Goal: Information Seeking & Learning: Check status

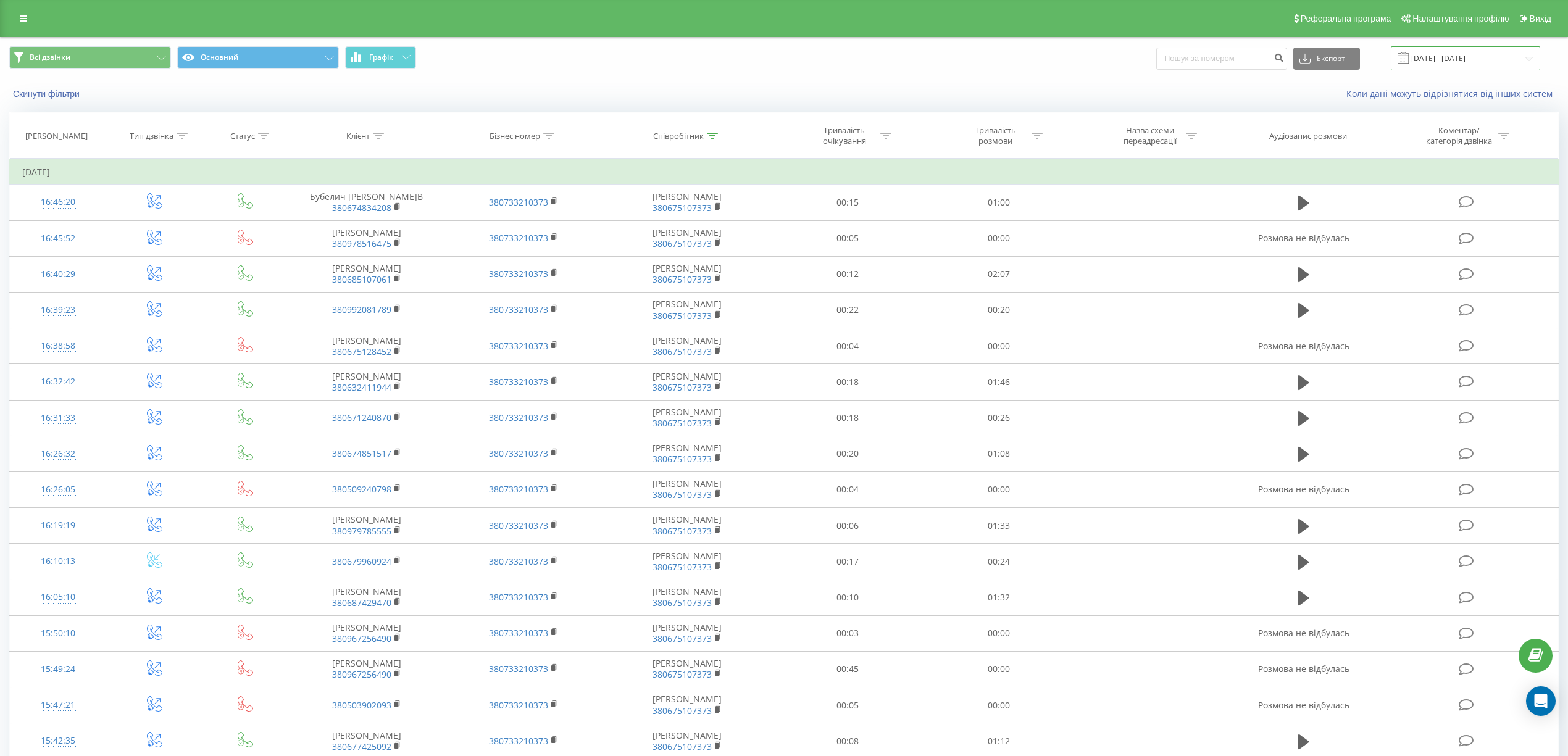
click at [1534, 58] on input "[DATE] - [DATE]" at bounding box center [1466, 58] width 150 height 24
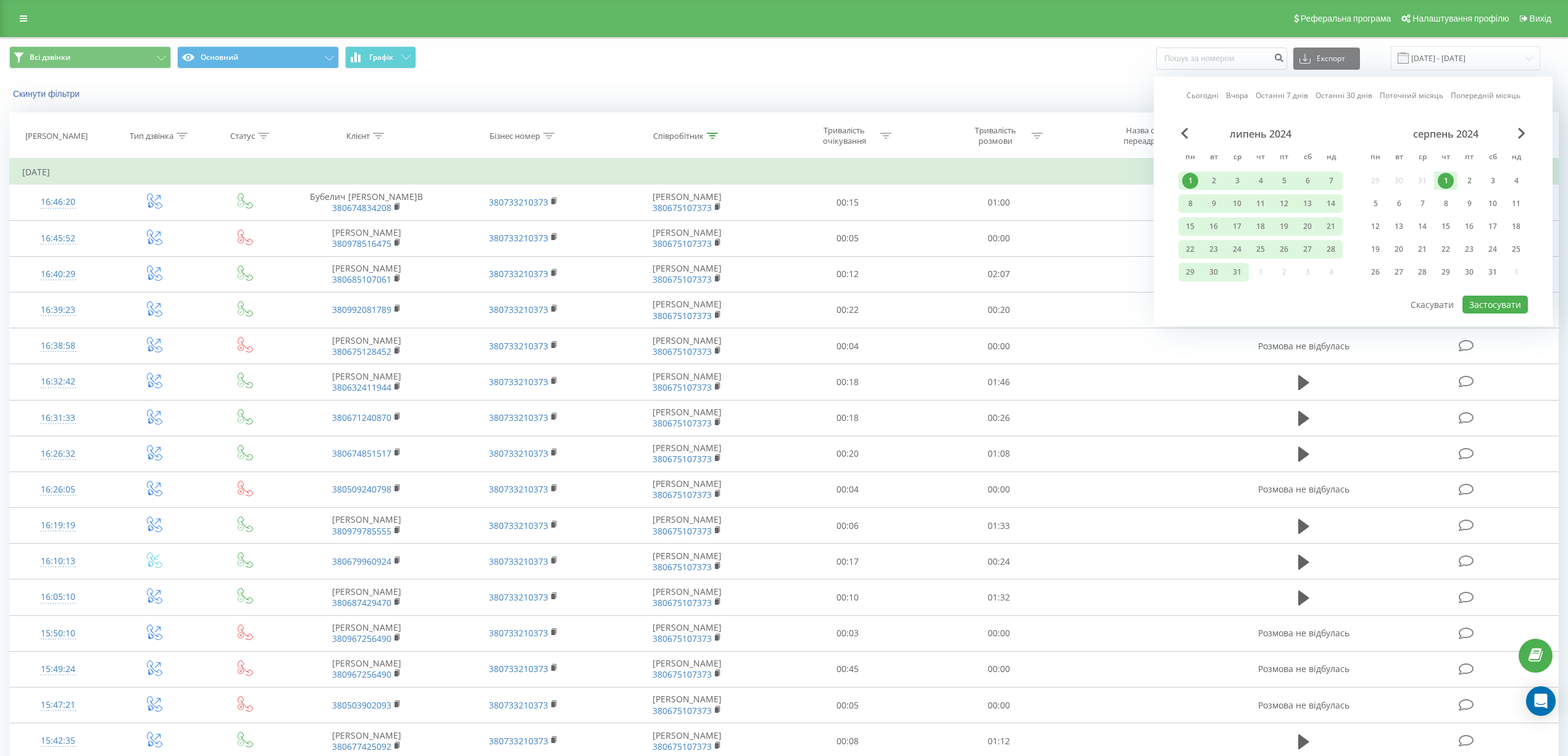
click at [1207, 97] on link "Сьогодні" at bounding box center [1202, 95] width 32 height 12
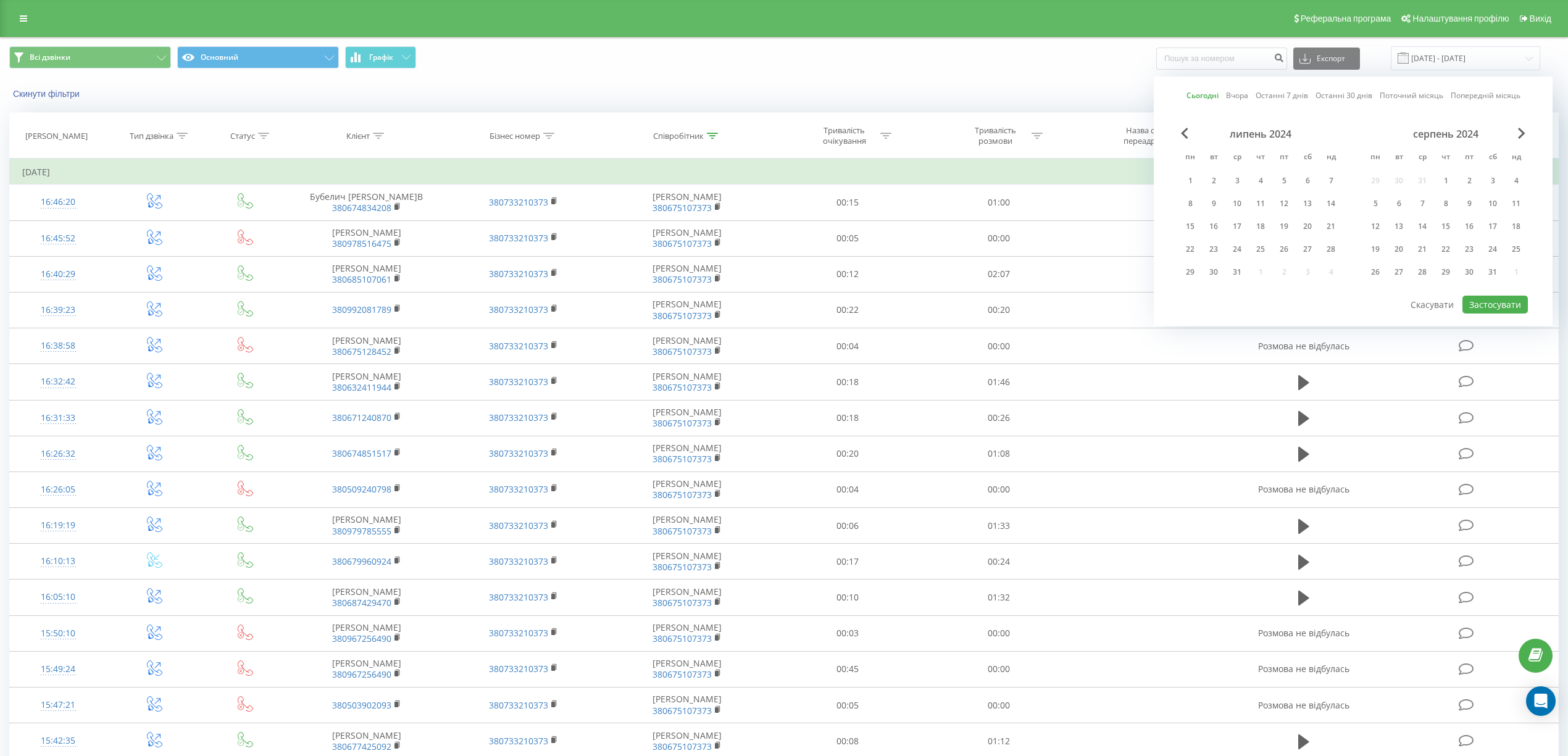
click at [1234, 306] on div "Сьогодні Вчора Останні 7 днів Останні 30 днів Поточний місяць Попередній місяць…" at bounding box center [1354, 201] width 399 height 249
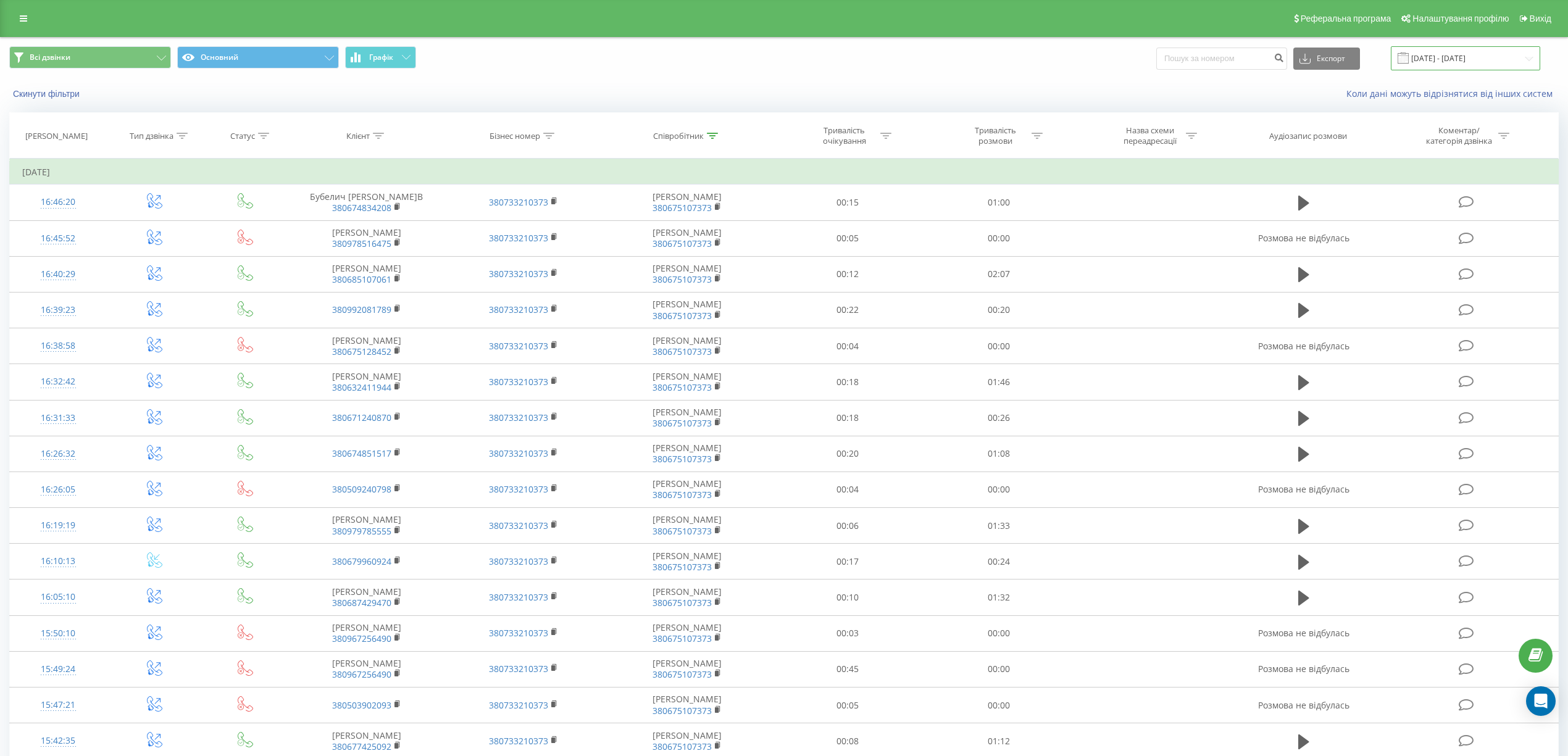
click at [1505, 58] on input "[DATE] - [DATE]" at bounding box center [1466, 58] width 150 height 24
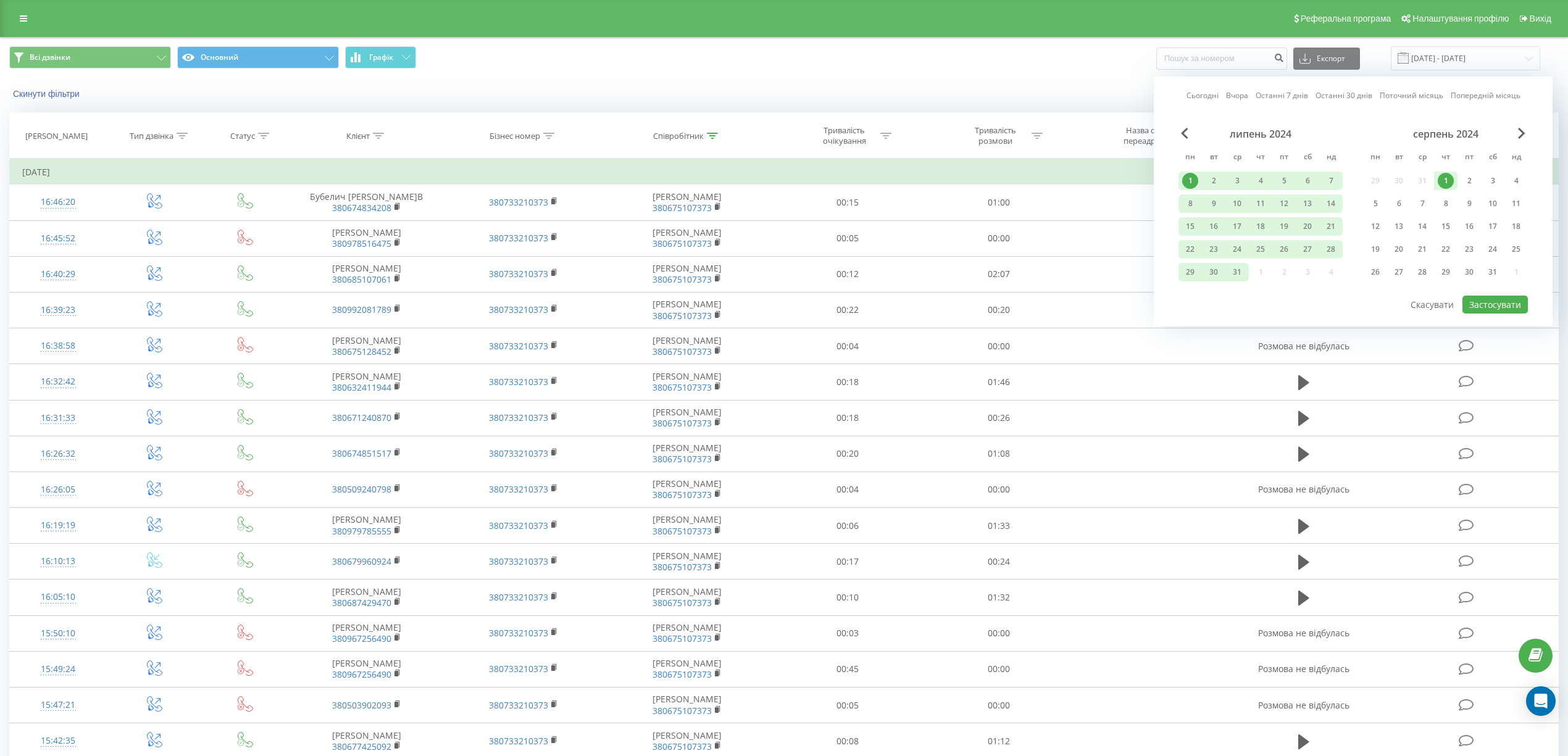
click at [1414, 99] on link "Поточний місяць" at bounding box center [1411, 95] width 64 height 12
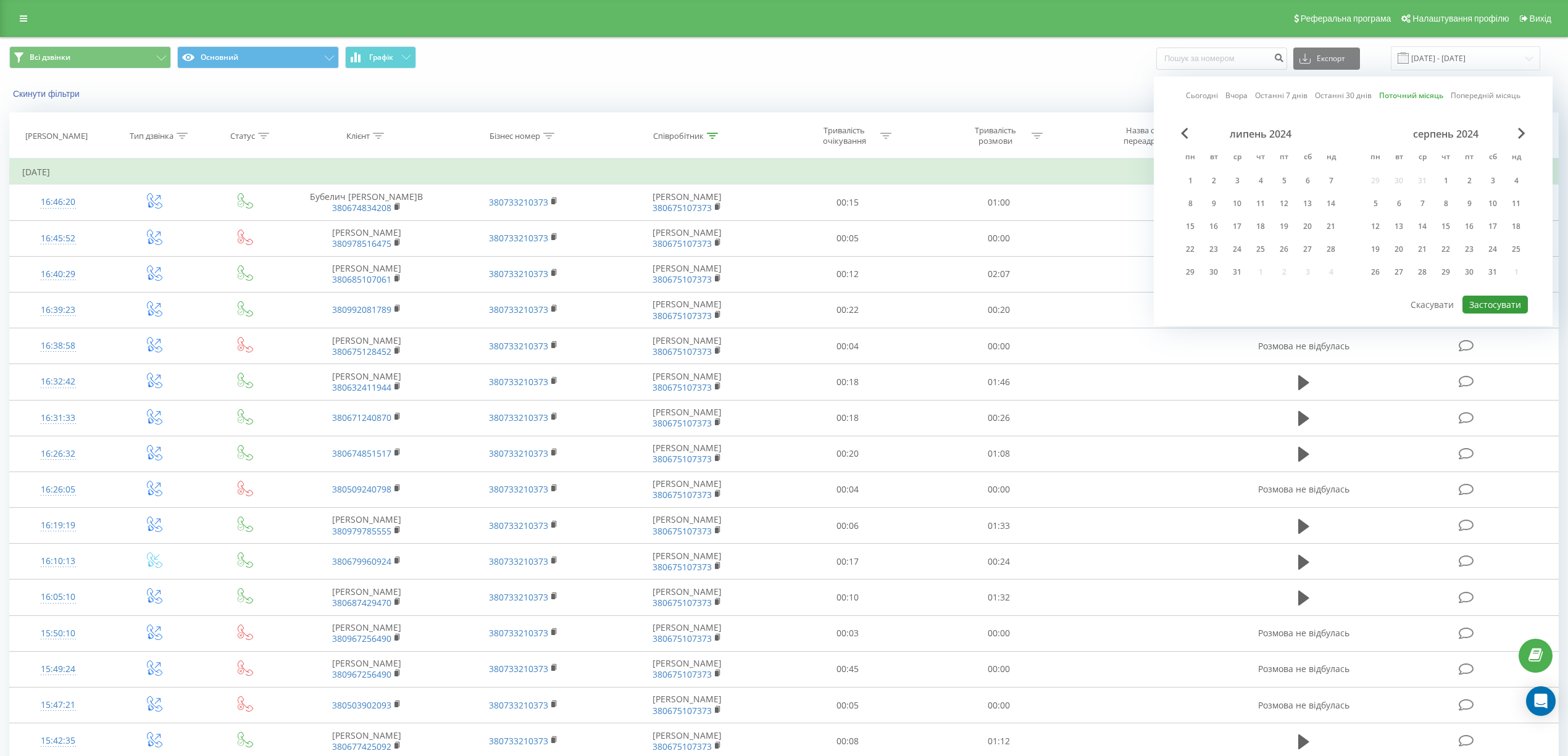
drag, startPoint x: 1492, startPoint y: 298, endPoint x: 1510, endPoint y: 309, distance: 21.1
click at [1492, 298] on button "Застосувати" at bounding box center [1496, 304] width 65 height 18
type input "[DATE] - [DATE]"
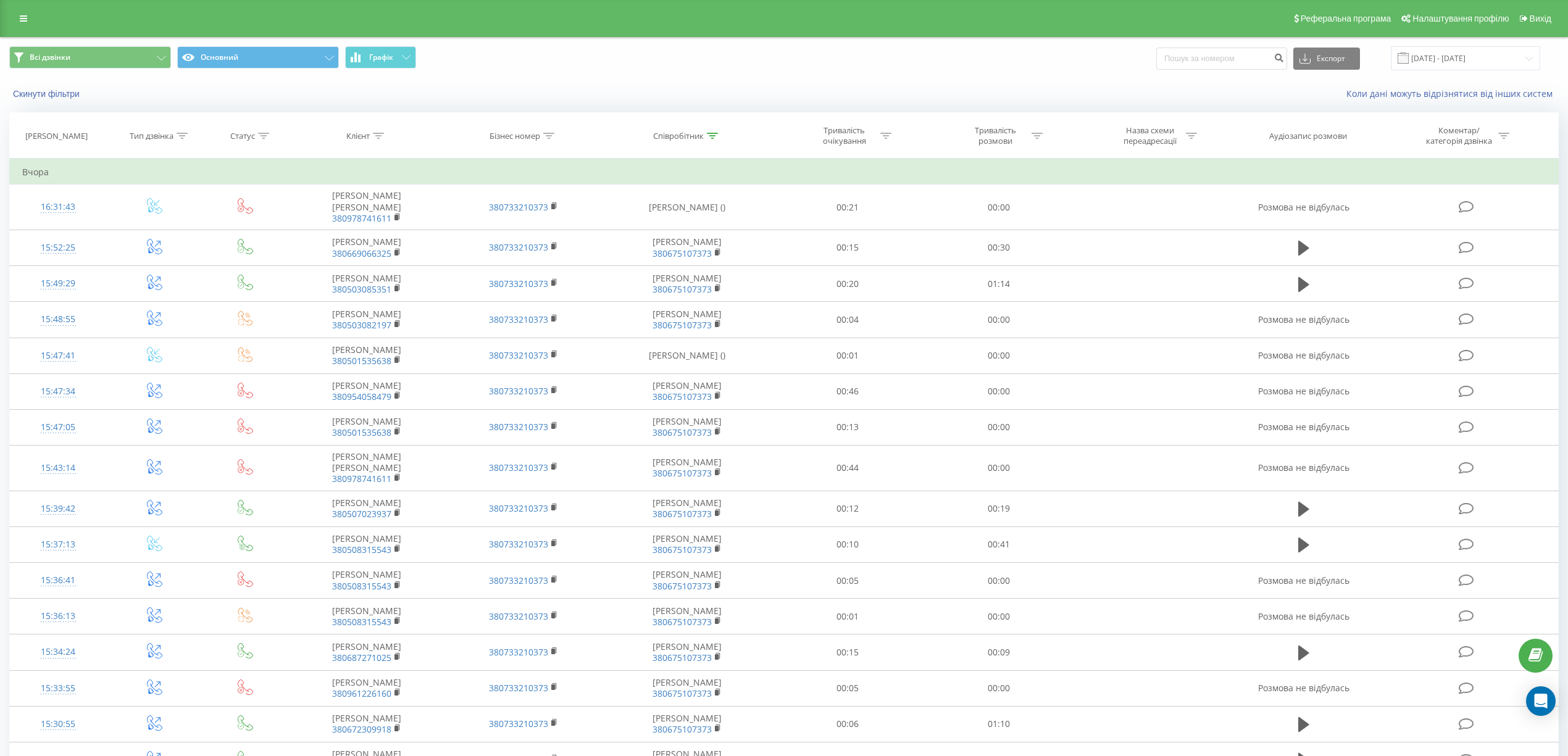
click at [708, 131] on div at bounding box center [712, 136] width 11 height 10
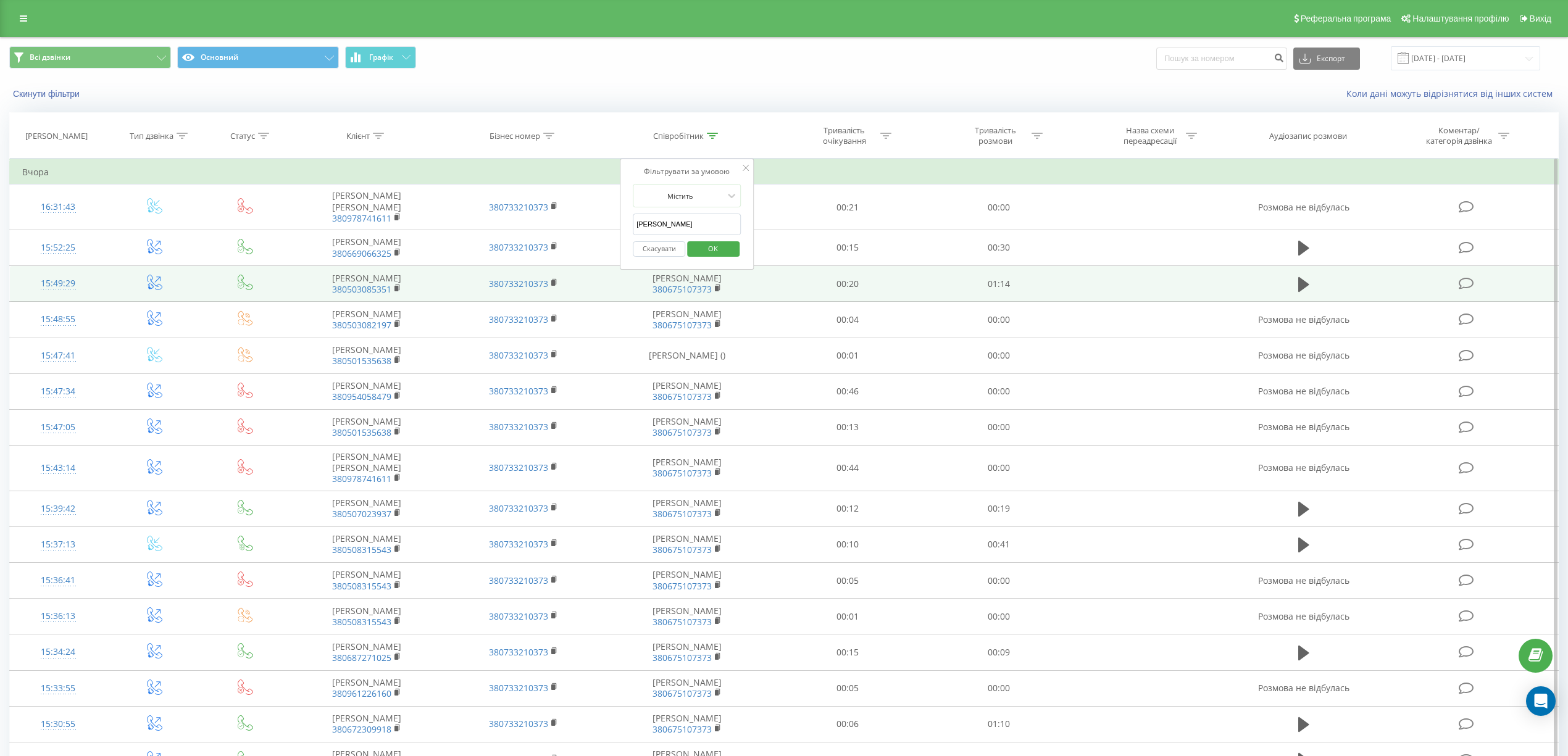
drag, startPoint x: 694, startPoint y: 228, endPoint x: 474, endPoint y: 291, distance: 228.8
click at [500, 262] on table "Фільтрувати за умовою Дорівнює Введіть значення Скасувати OK Фільтрувати за умо…" at bounding box center [784, 631] width 1549 height 943
type input "[PERSON_NAME]"
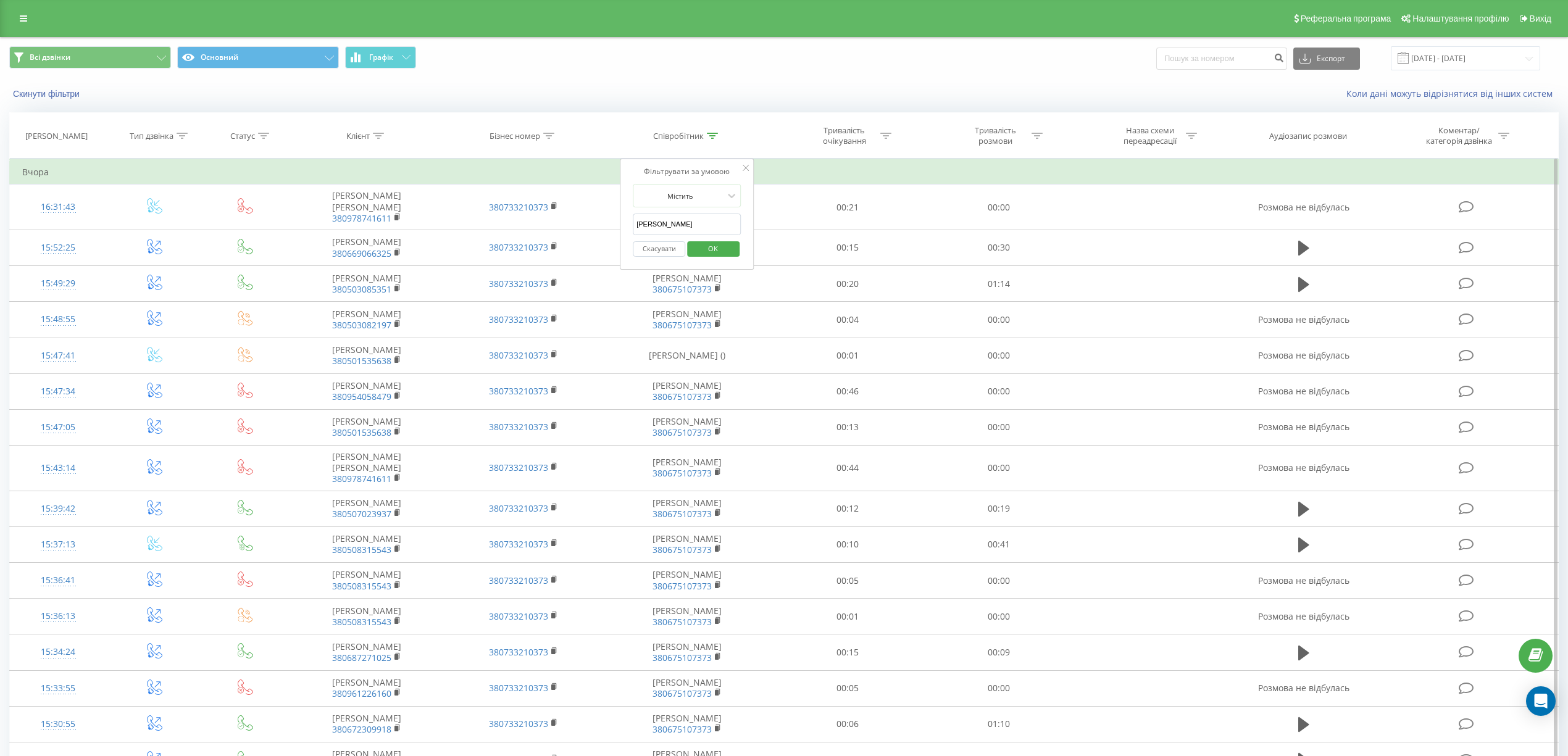
click at [705, 249] on span "OK" at bounding box center [713, 249] width 34 height 19
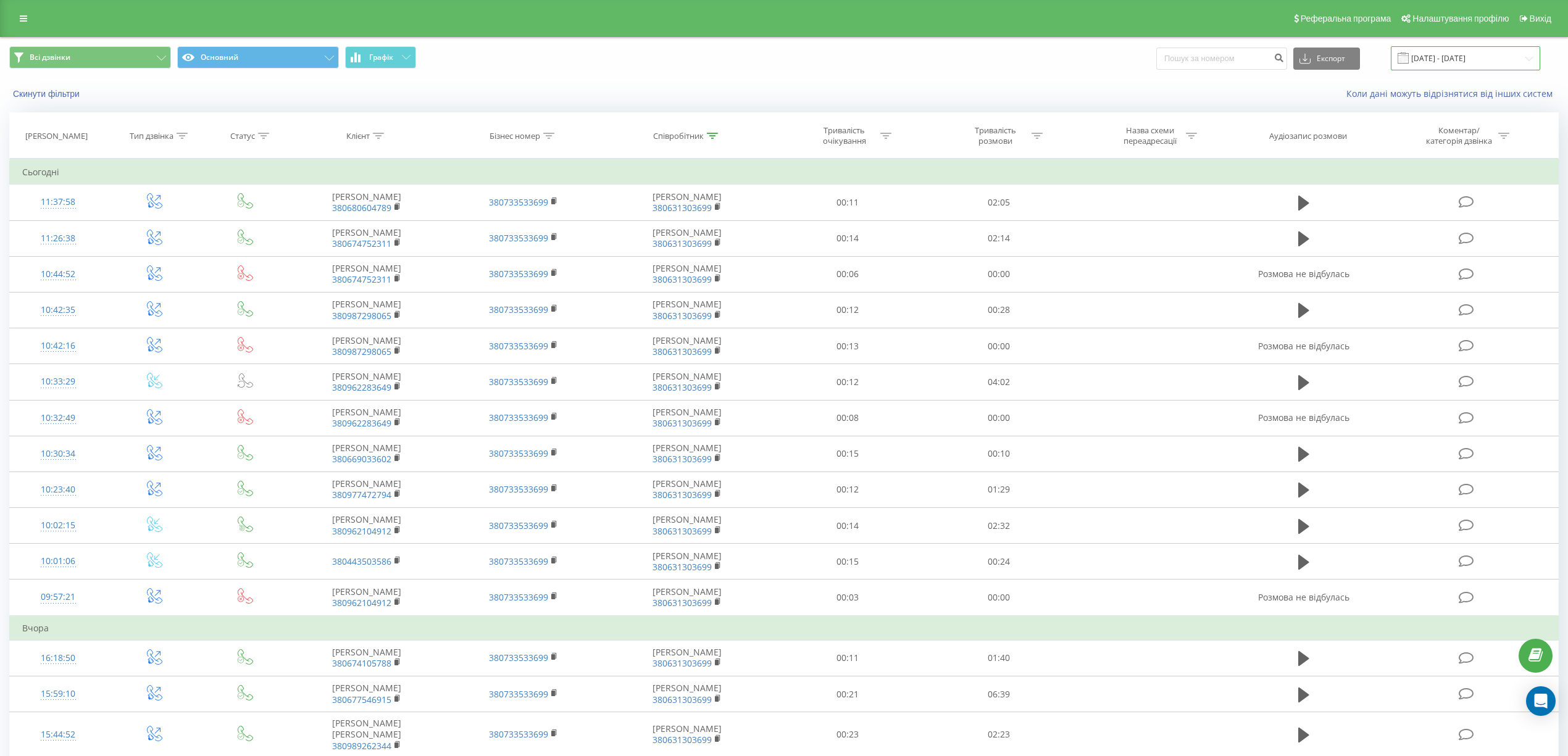
click at [1511, 55] on input "[DATE] - [DATE]" at bounding box center [1466, 58] width 150 height 24
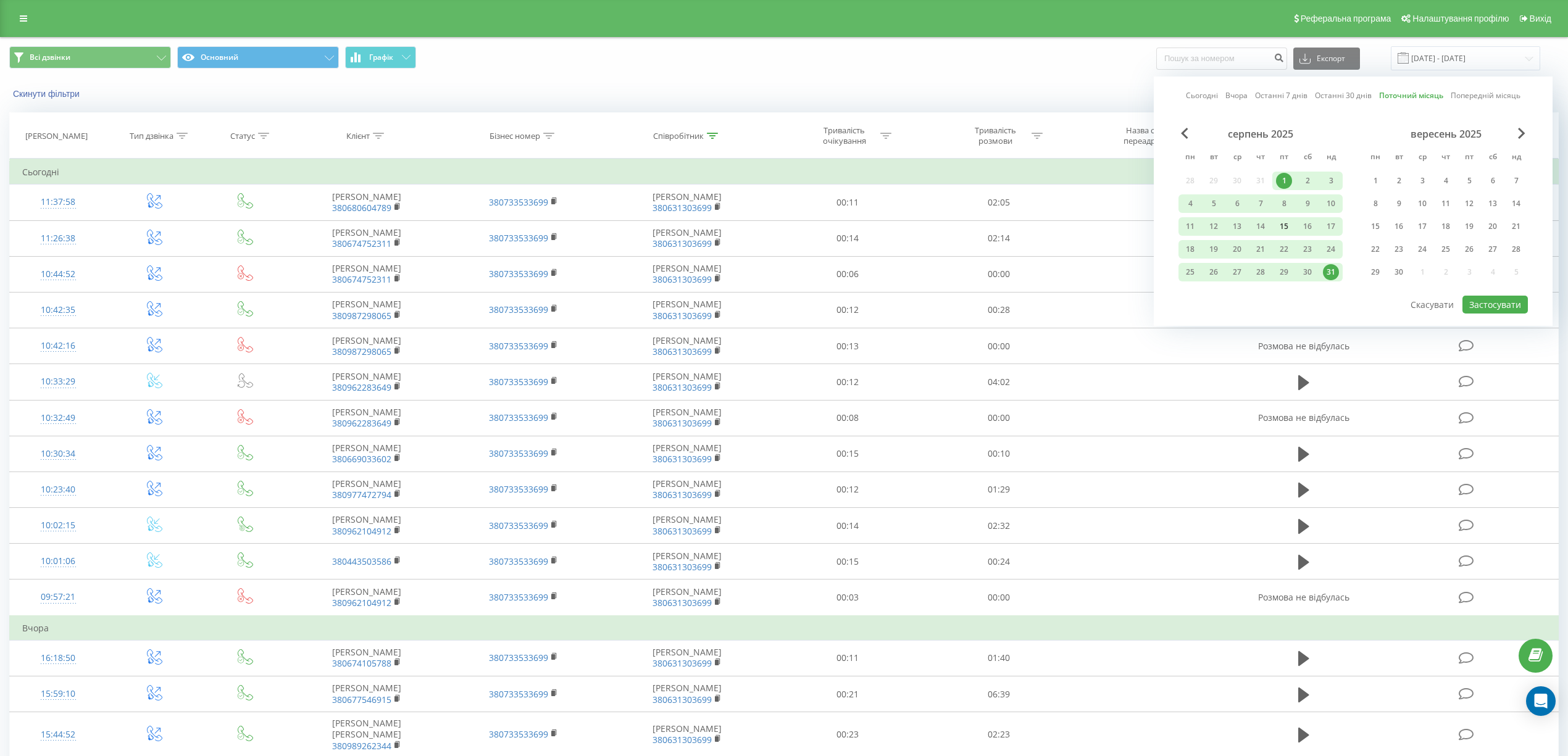
click at [1278, 224] on div "15" at bounding box center [1284, 226] width 16 height 16
click at [1231, 224] on div "13" at bounding box center [1237, 226] width 16 height 16
click at [1479, 302] on button "Застосувати" at bounding box center [1496, 304] width 65 height 18
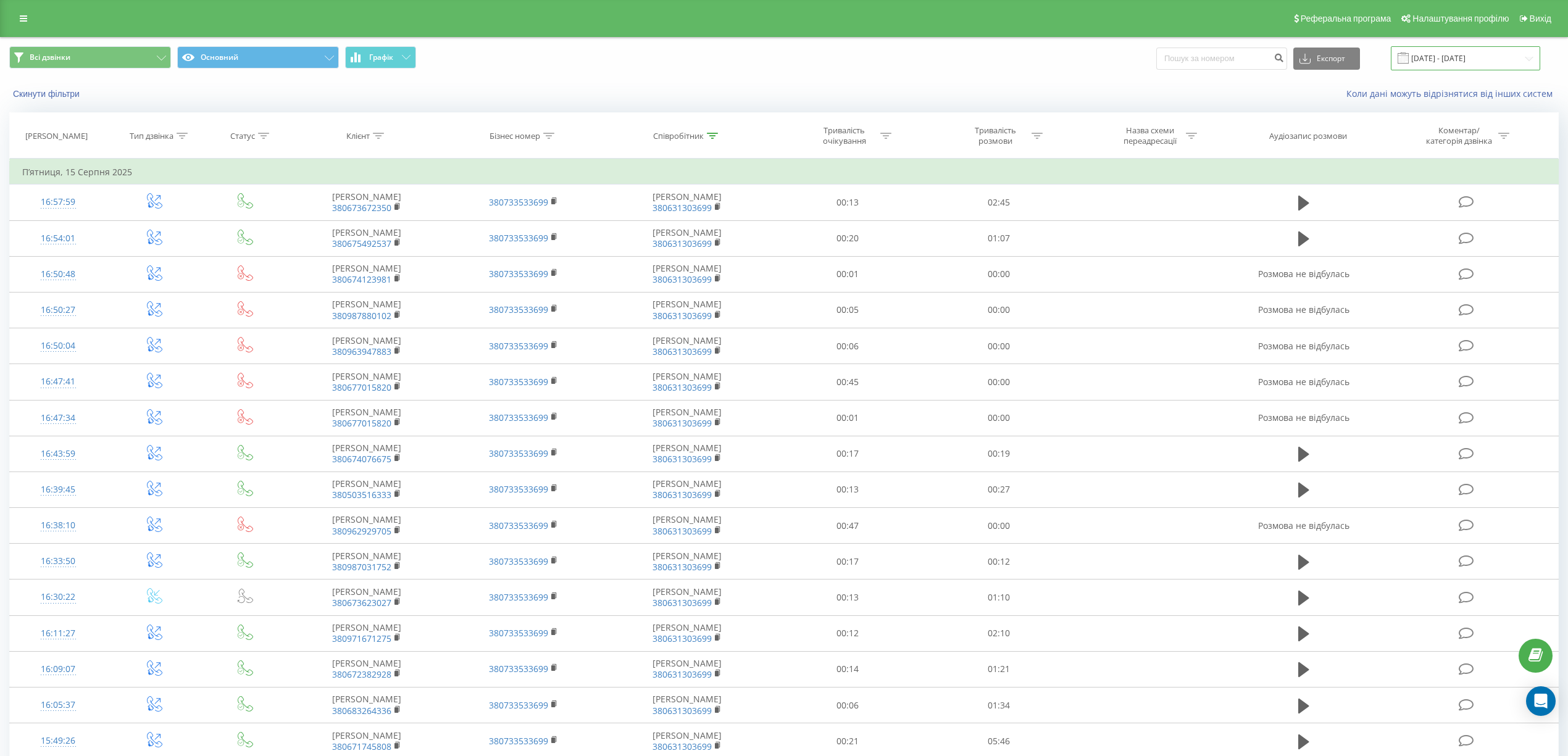
click at [1478, 57] on input "[DATE] - [DATE]" at bounding box center [1466, 58] width 150 height 24
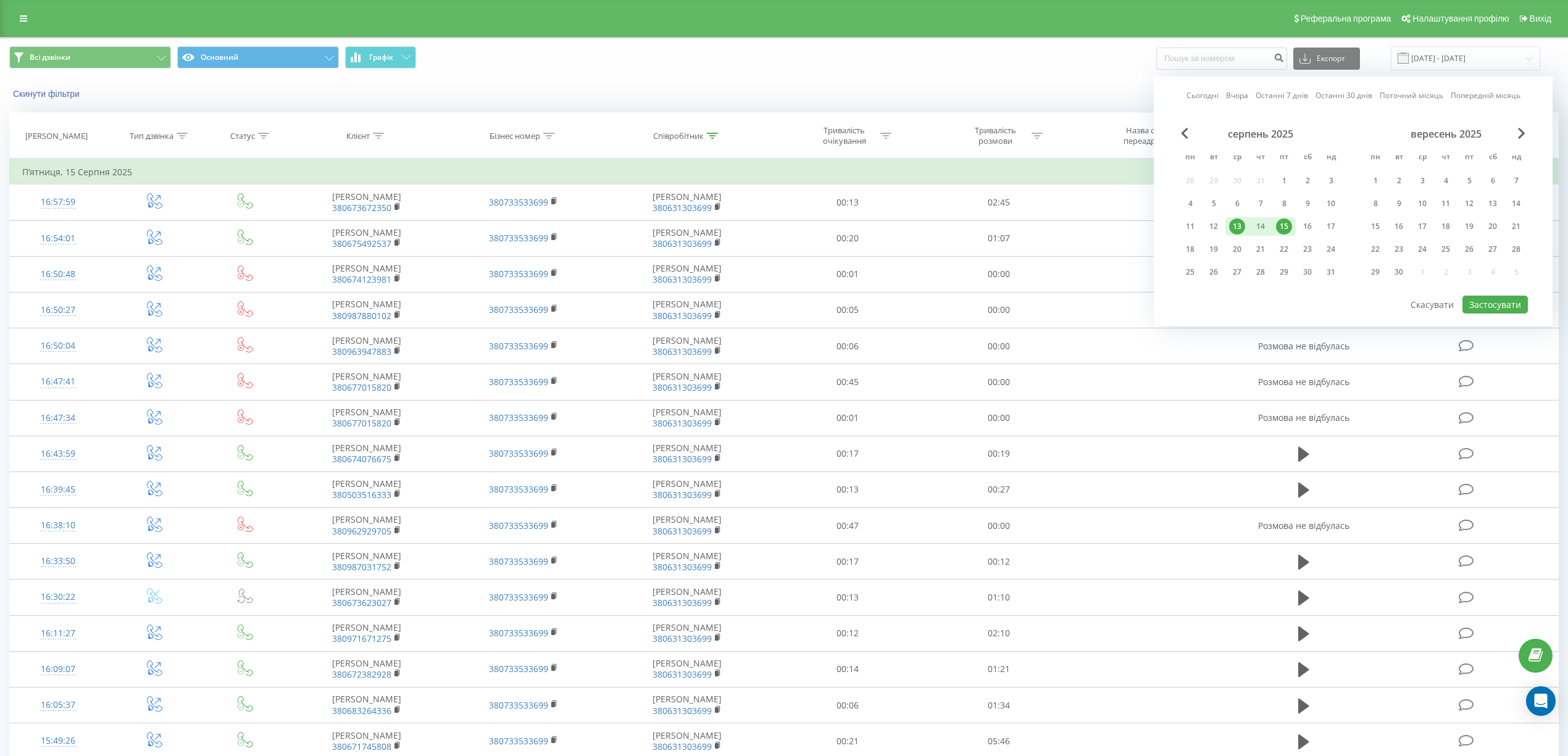
click at [1245, 223] on div "13" at bounding box center [1237, 226] width 16 height 16
click at [1506, 305] on button "Застосувати" at bounding box center [1496, 304] width 65 height 18
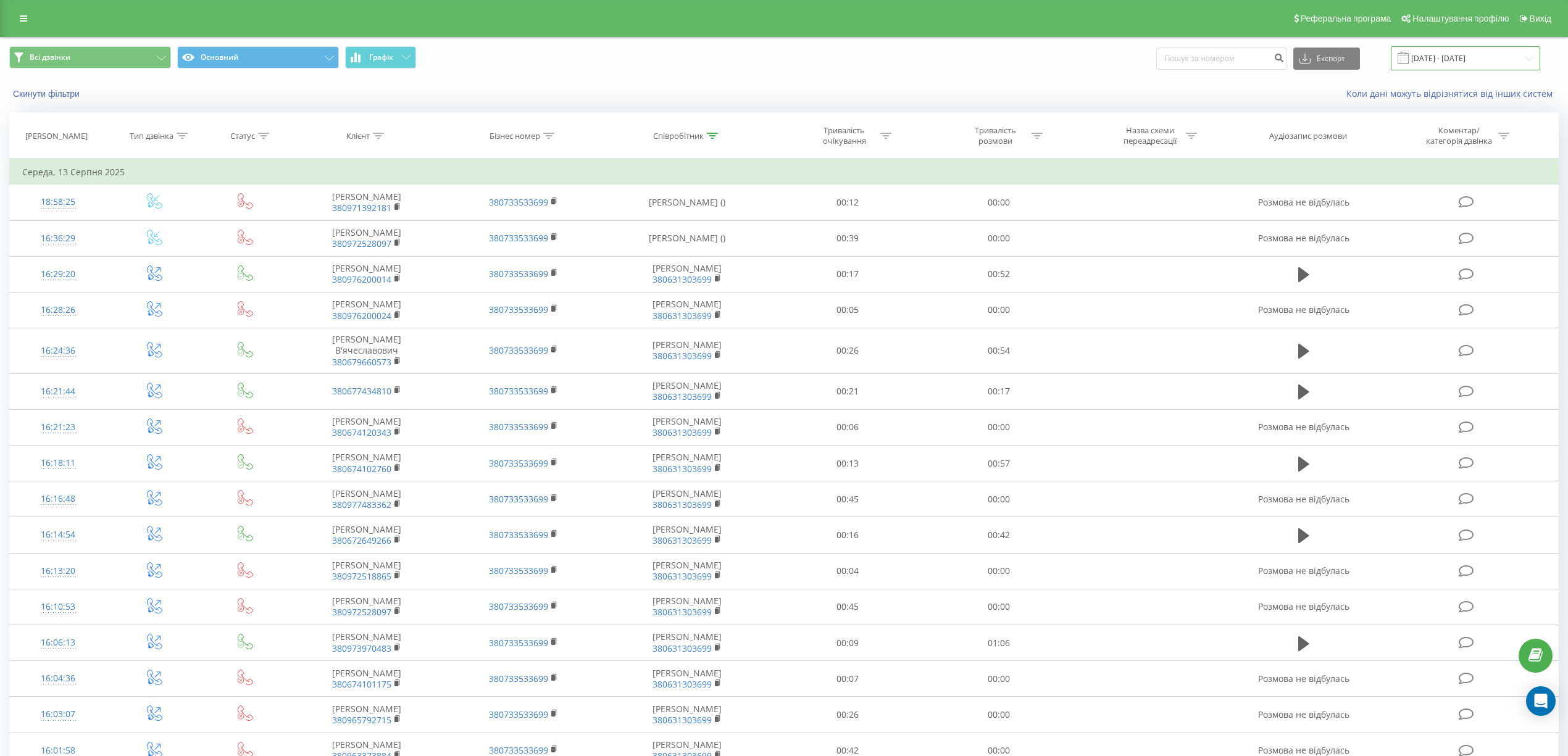
click at [1478, 52] on input "[DATE] - [DATE]" at bounding box center [1466, 58] width 150 height 24
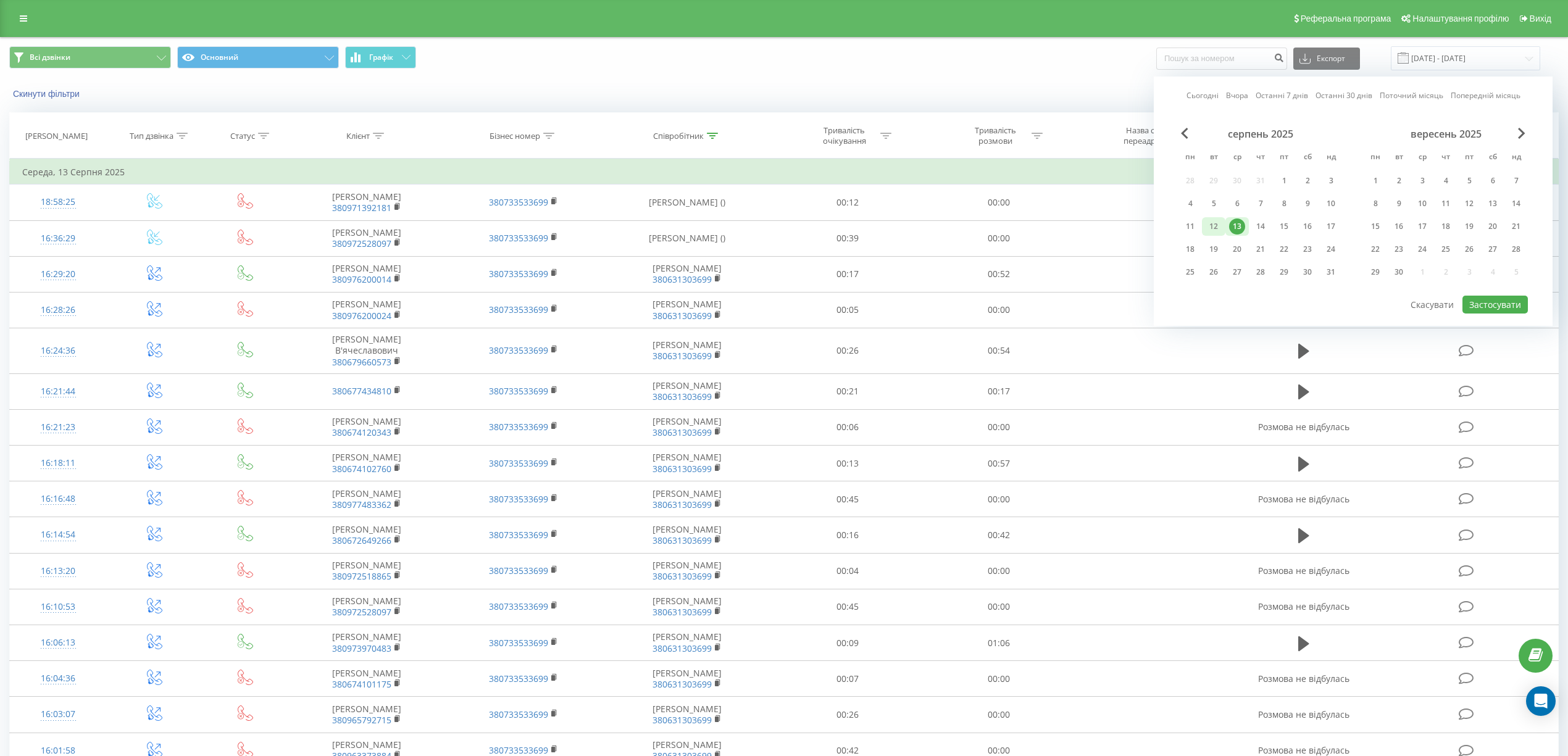
click at [1210, 225] on div "12" at bounding box center [1213, 226] width 16 height 16
click at [1480, 302] on button "Застосувати" at bounding box center [1496, 304] width 65 height 18
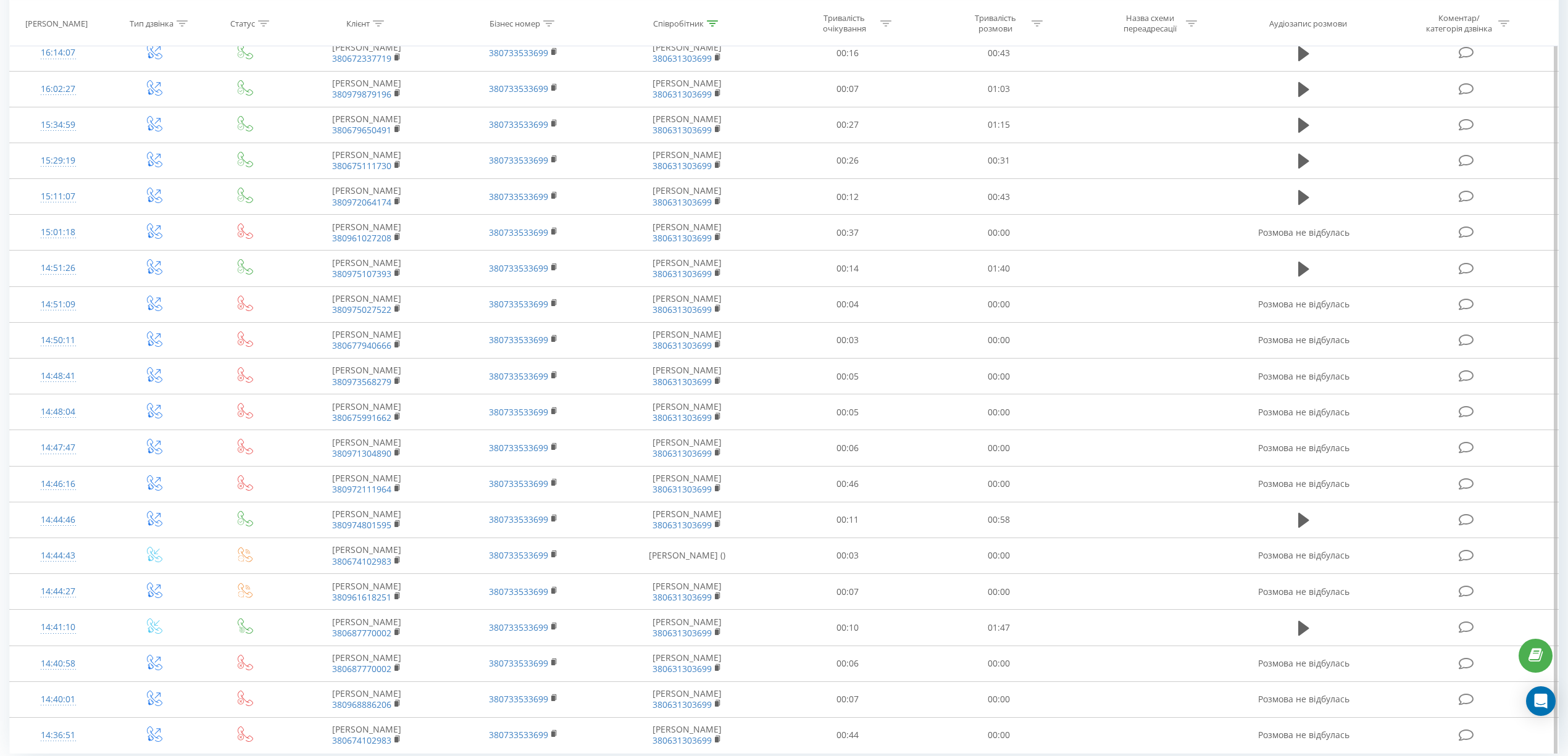
scroll to position [468, 0]
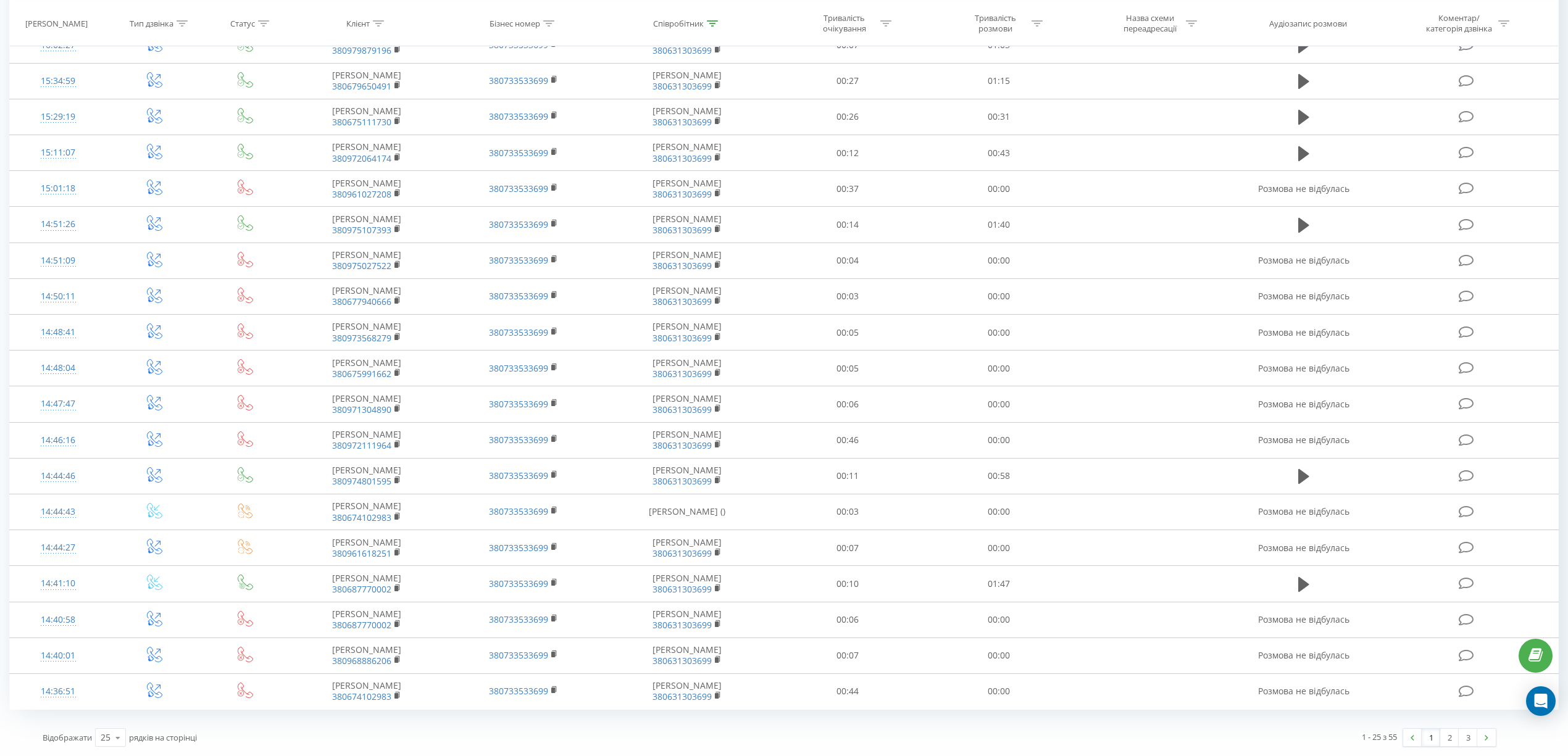
click at [236, 23] on div "Статус" at bounding box center [242, 23] width 25 height 10
click at [273, 203] on div "Введіть значення" at bounding box center [238, 207] width 87 height 10
drag, startPoint x: 237, startPoint y: 214, endPoint x: 309, endPoint y: 249, distance: 80.1
click at [238, 301] on div "Успішний" at bounding box center [245, 310] width 108 height 19
click at [275, 223] on span "OK" at bounding box center [271, 232] width 34 height 19
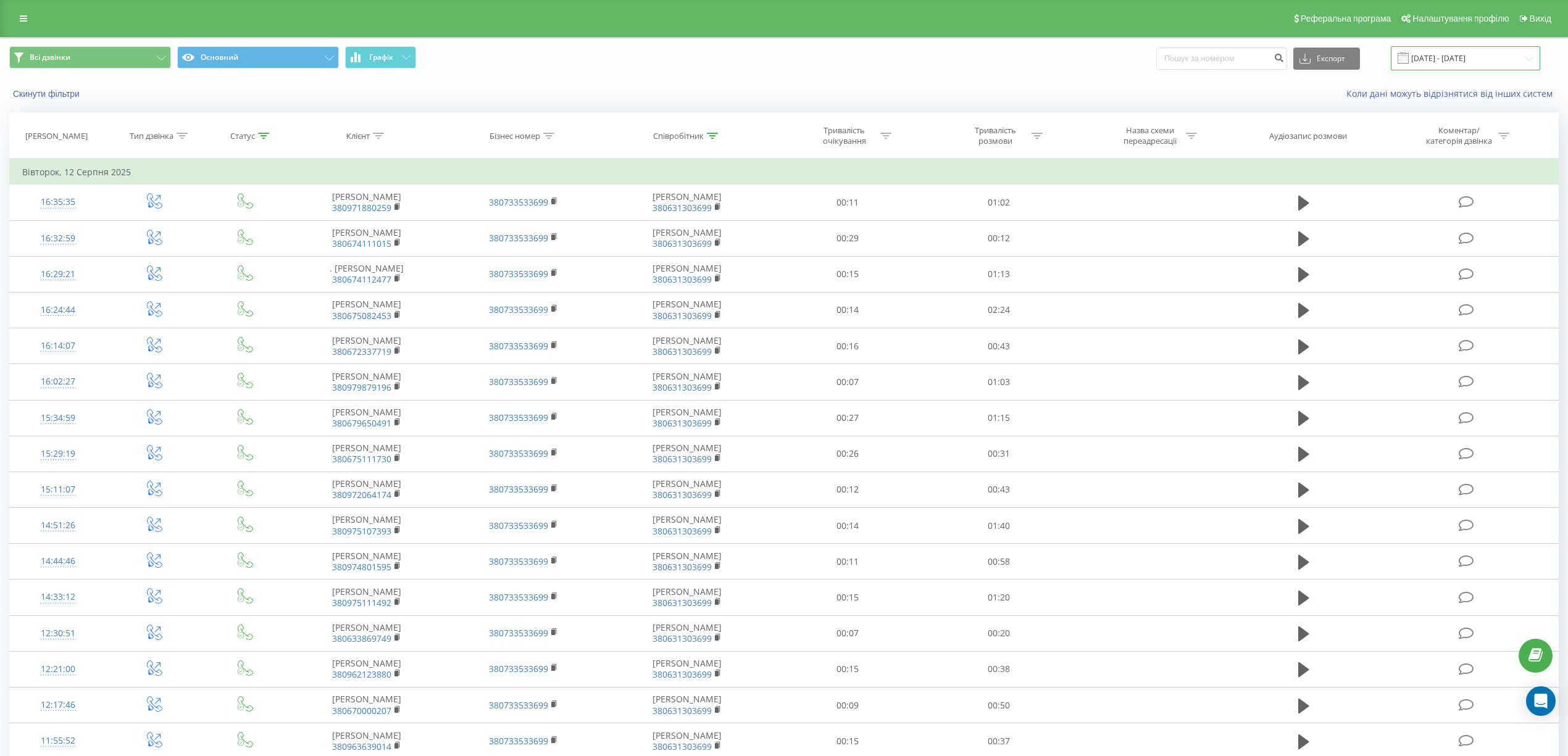
click at [1485, 57] on input "[DATE] - [DATE]" at bounding box center [1466, 58] width 150 height 24
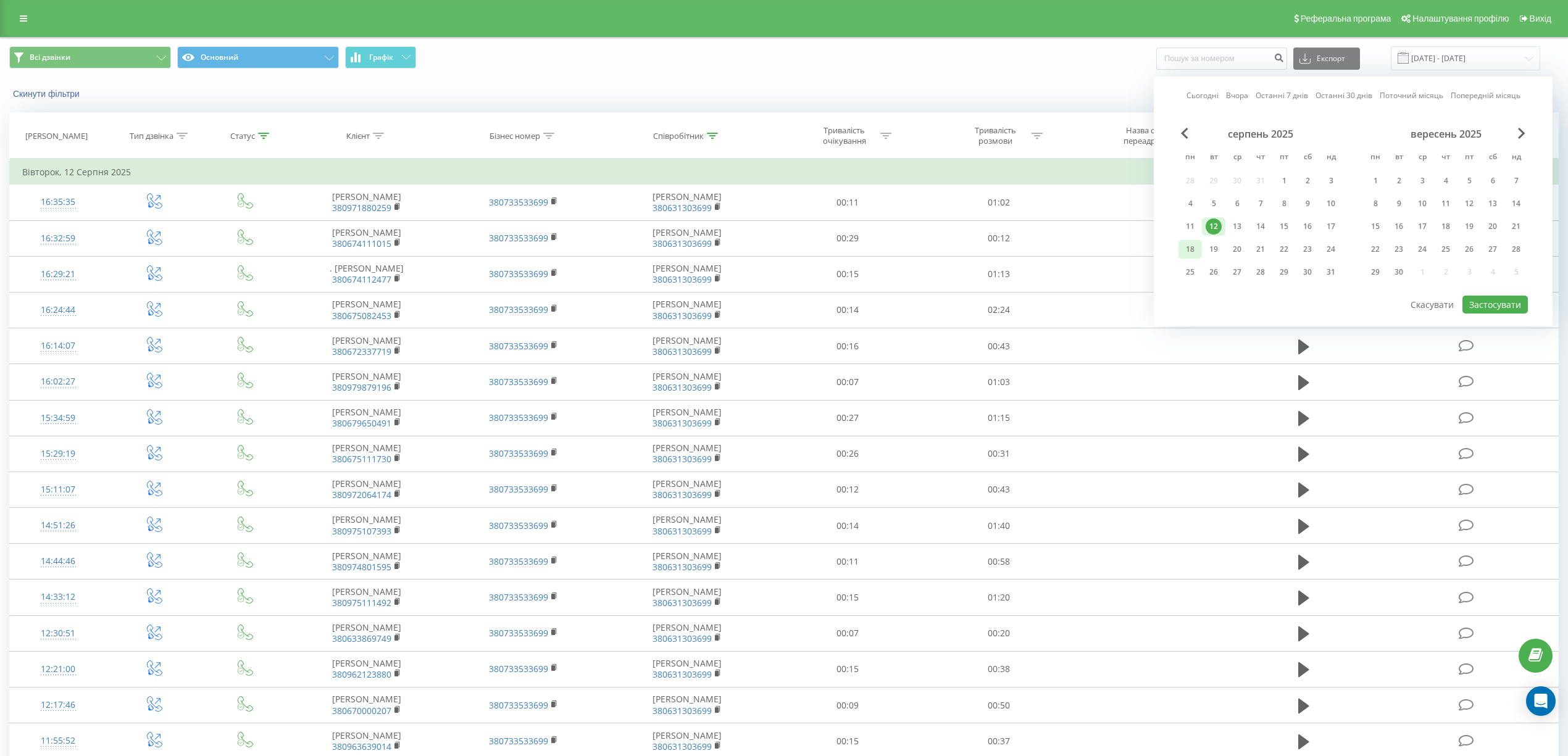
click at [1185, 250] on div "18" at bounding box center [1190, 249] width 16 height 16
click at [1481, 305] on button "Застосувати" at bounding box center [1496, 304] width 65 height 18
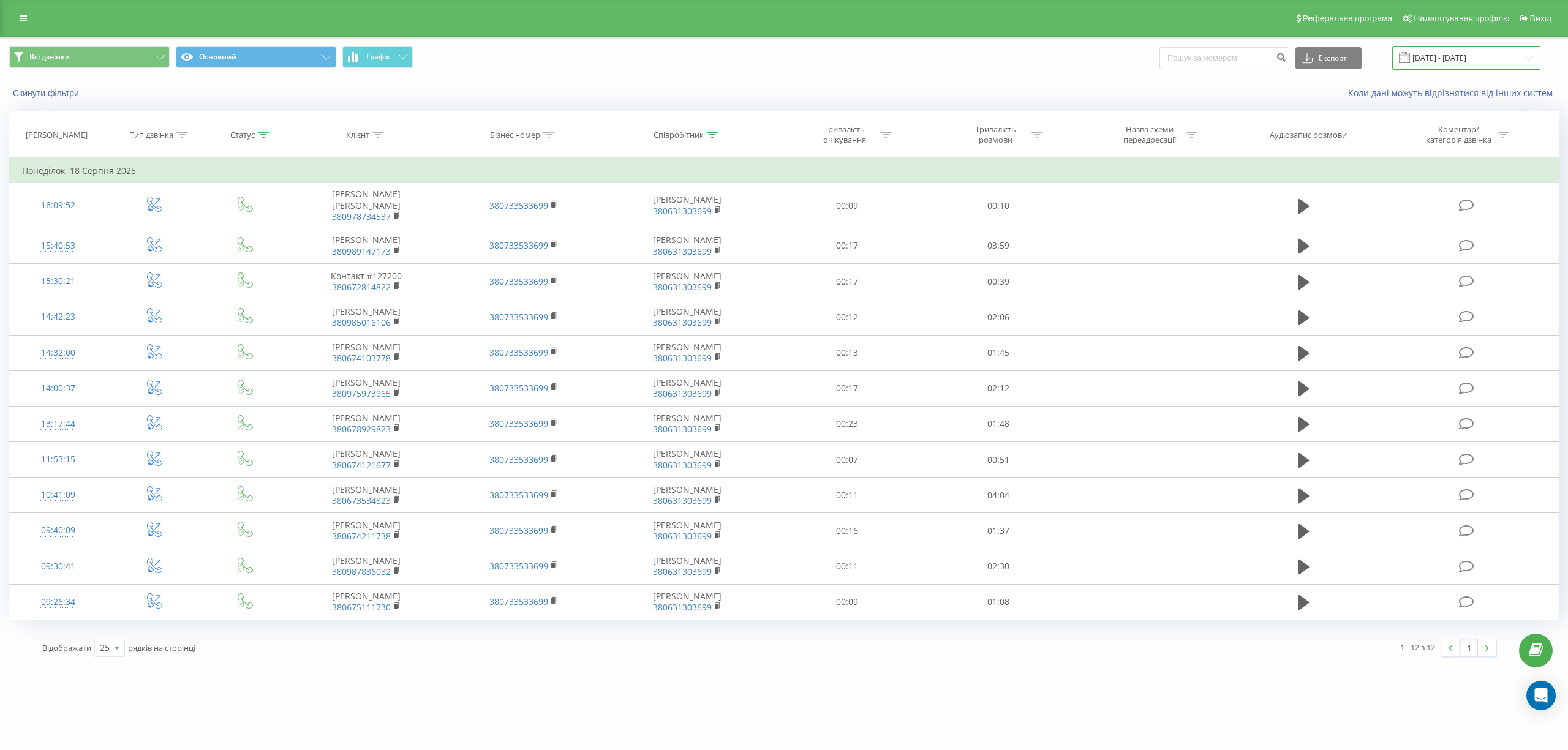
click at [1464, 59] on input "[DATE] - [DATE]" at bounding box center [1467, 57] width 148 height 24
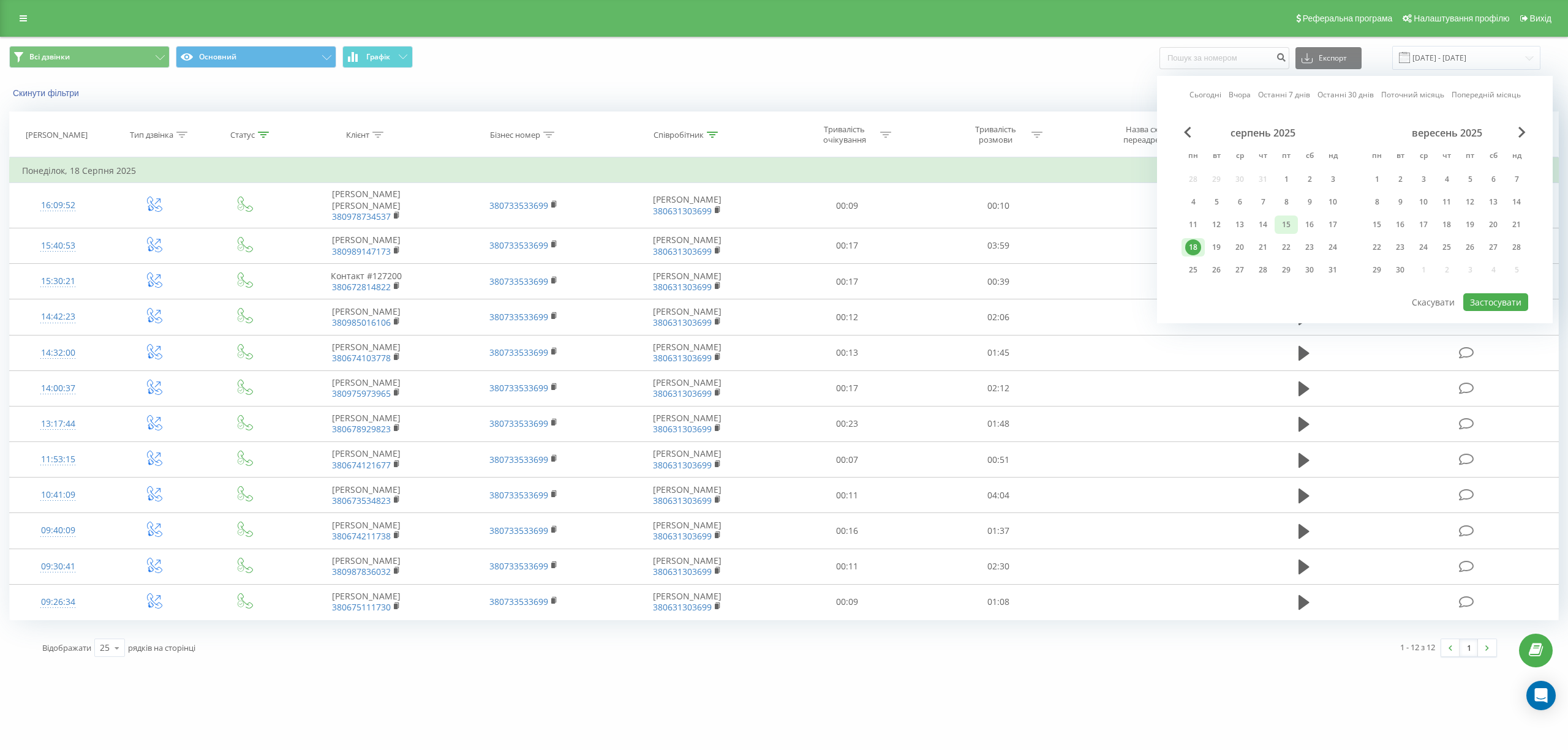
click at [1290, 223] on div "15" at bounding box center [1286, 224] width 16 height 16
click at [1488, 306] on button "Застосувати" at bounding box center [1495, 302] width 65 height 18
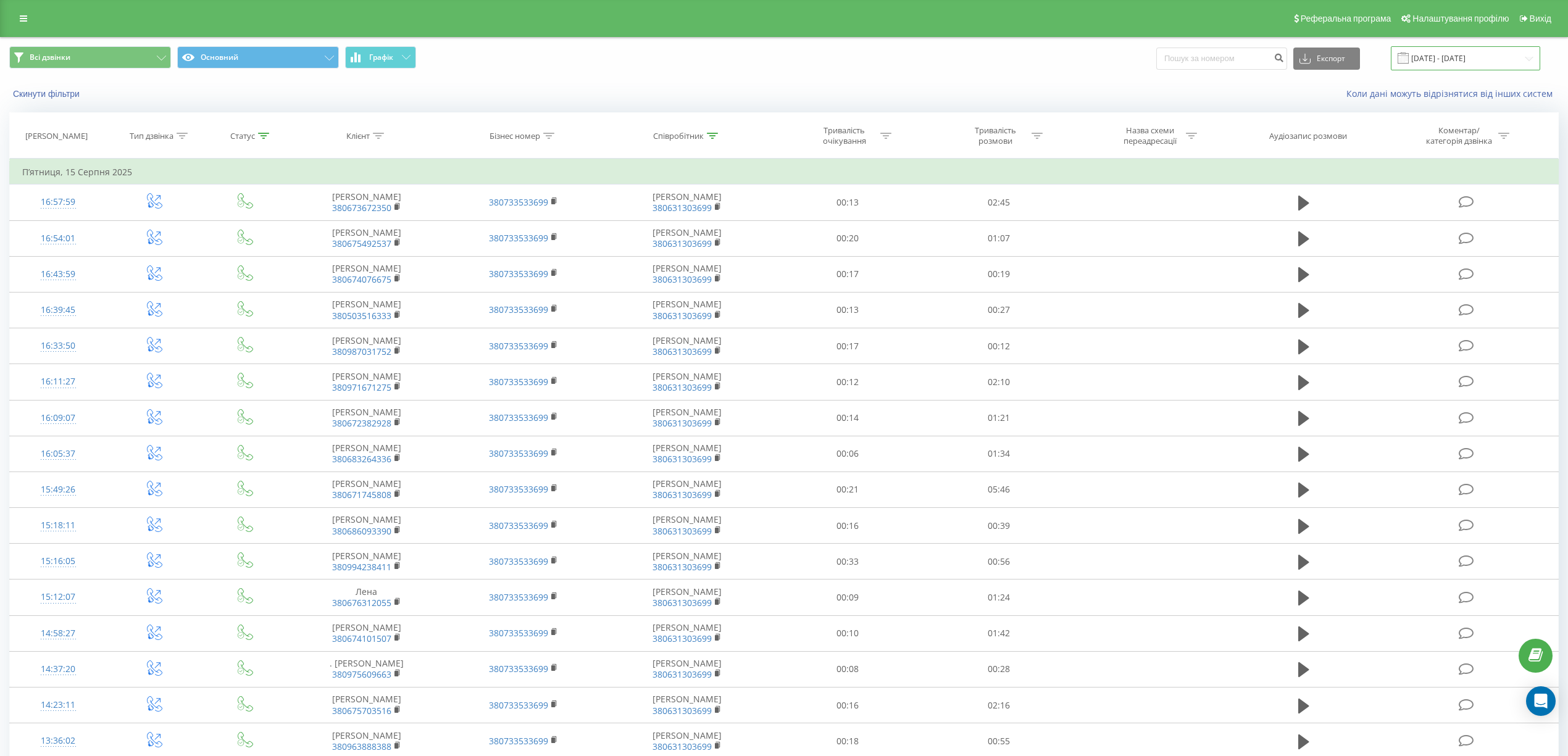
click at [1473, 60] on input "[DATE] - [DATE]" at bounding box center [1466, 58] width 150 height 24
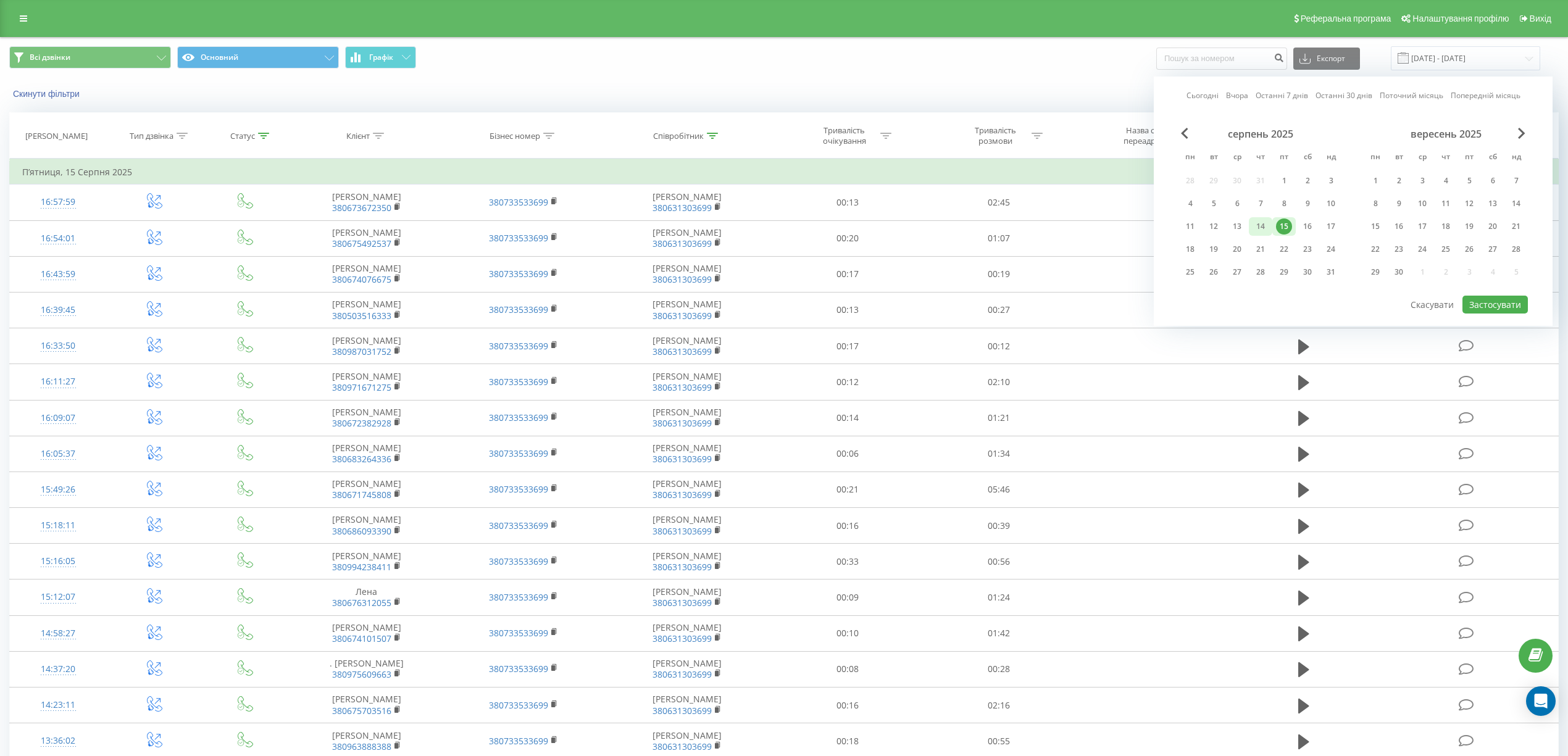
click at [1255, 224] on div "14" at bounding box center [1260, 226] width 16 height 16
click at [1490, 305] on button "Застосувати" at bounding box center [1496, 304] width 65 height 18
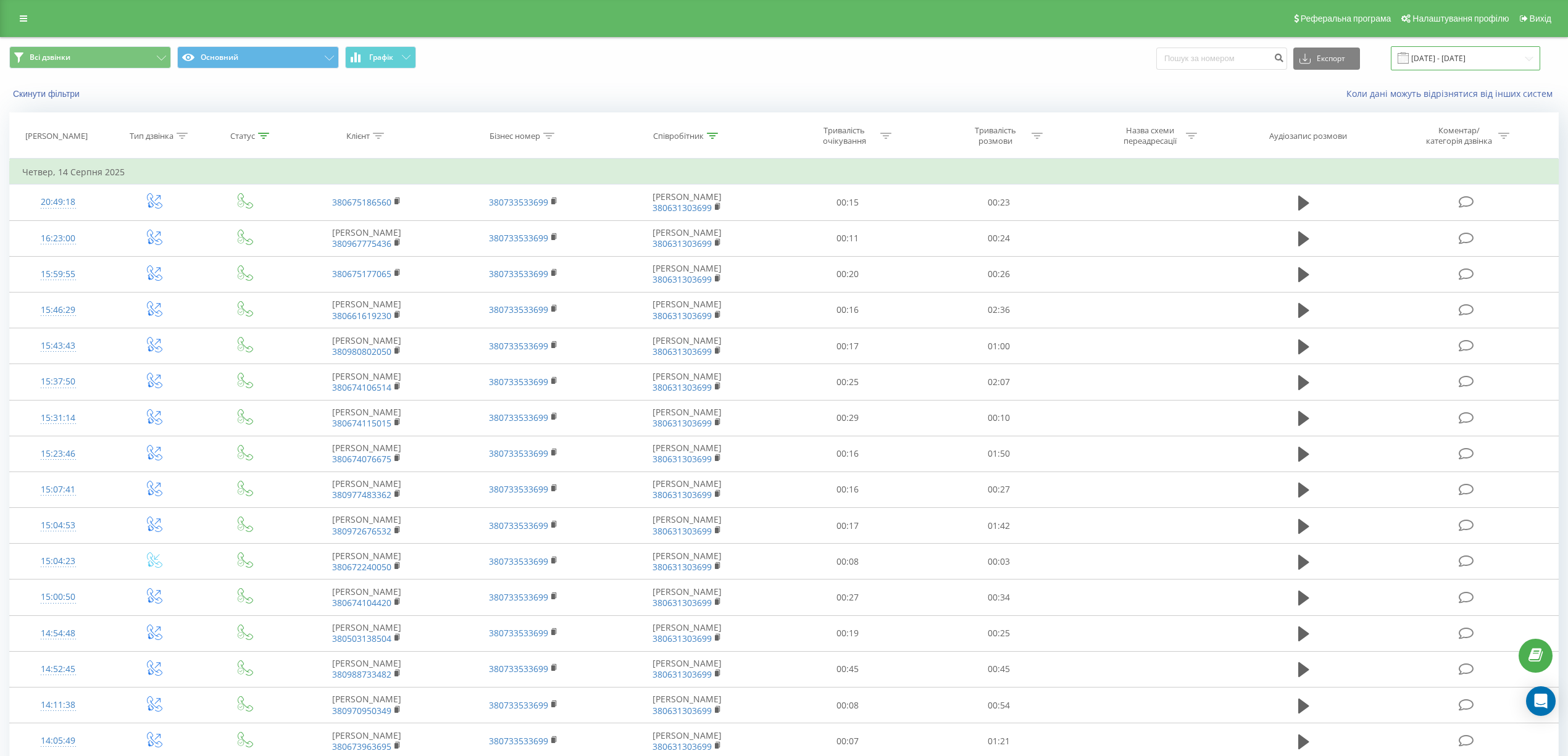
click at [1478, 53] on input "[DATE] - [DATE]" at bounding box center [1466, 58] width 150 height 24
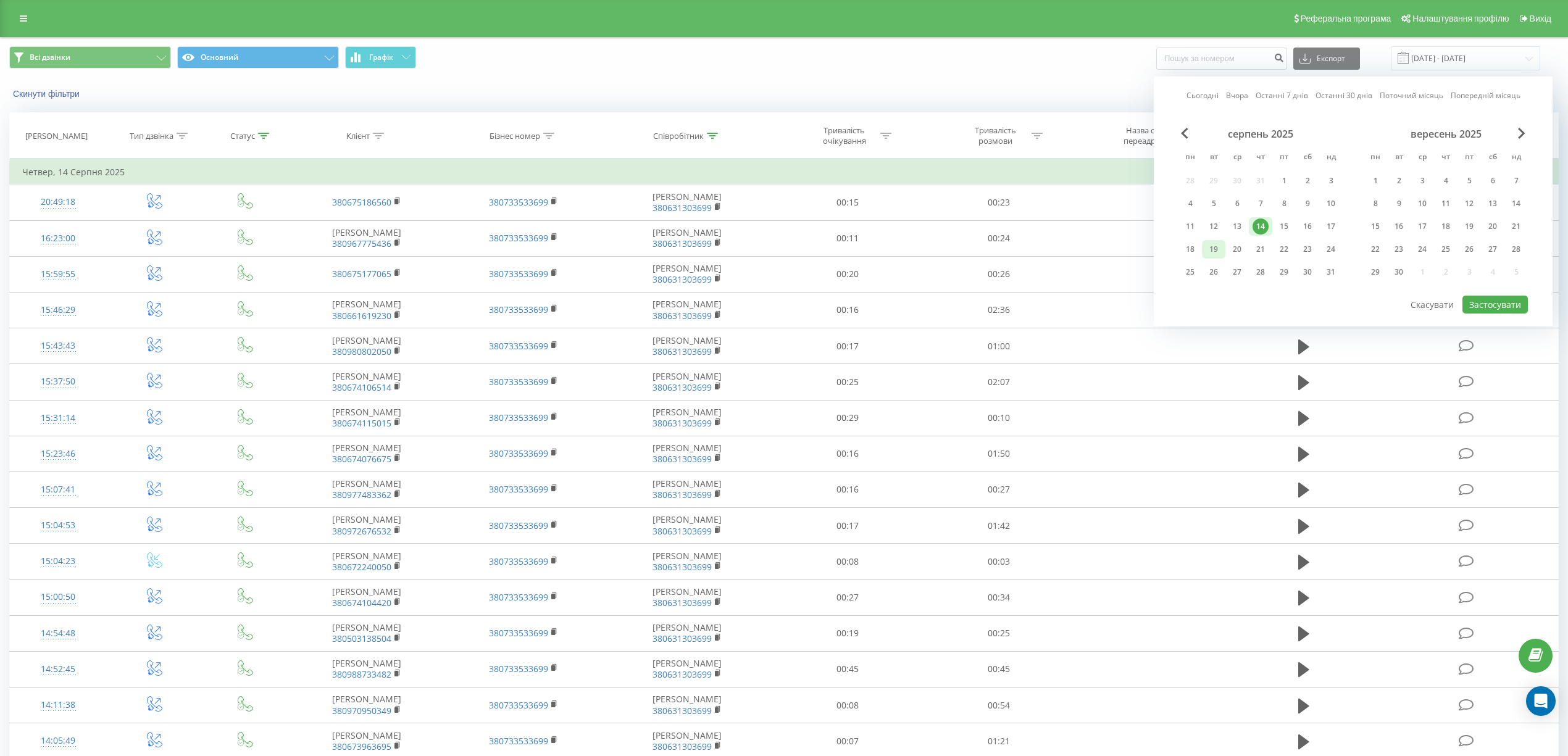
click at [1211, 246] on div "19" at bounding box center [1213, 249] width 16 height 16
click at [1492, 302] on button "Застосувати" at bounding box center [1496, 304] width 65 height 18
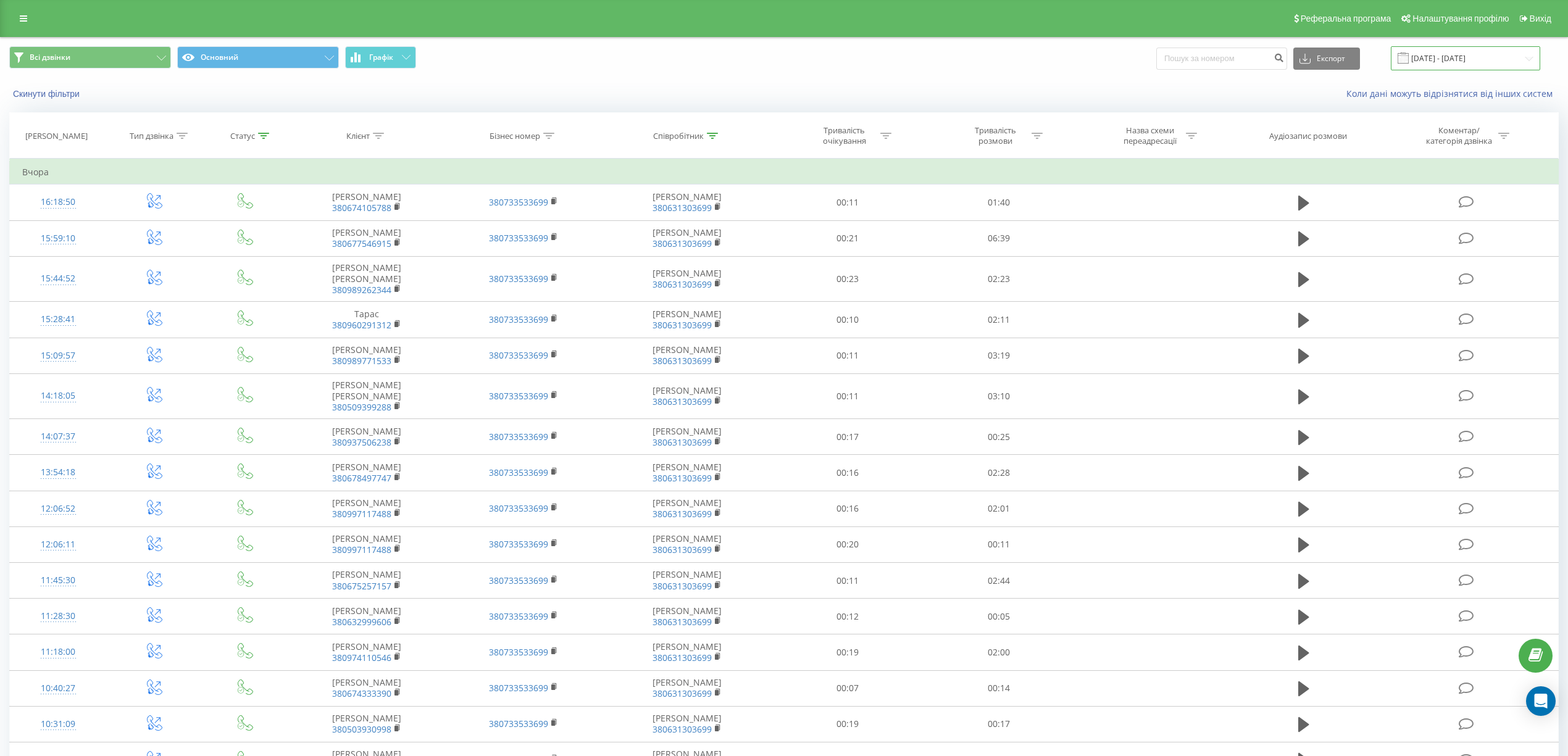
click at [1445, 51] on input "[DATE] - [DATE]" at bounding box center [1466, 58] width 150 height 24
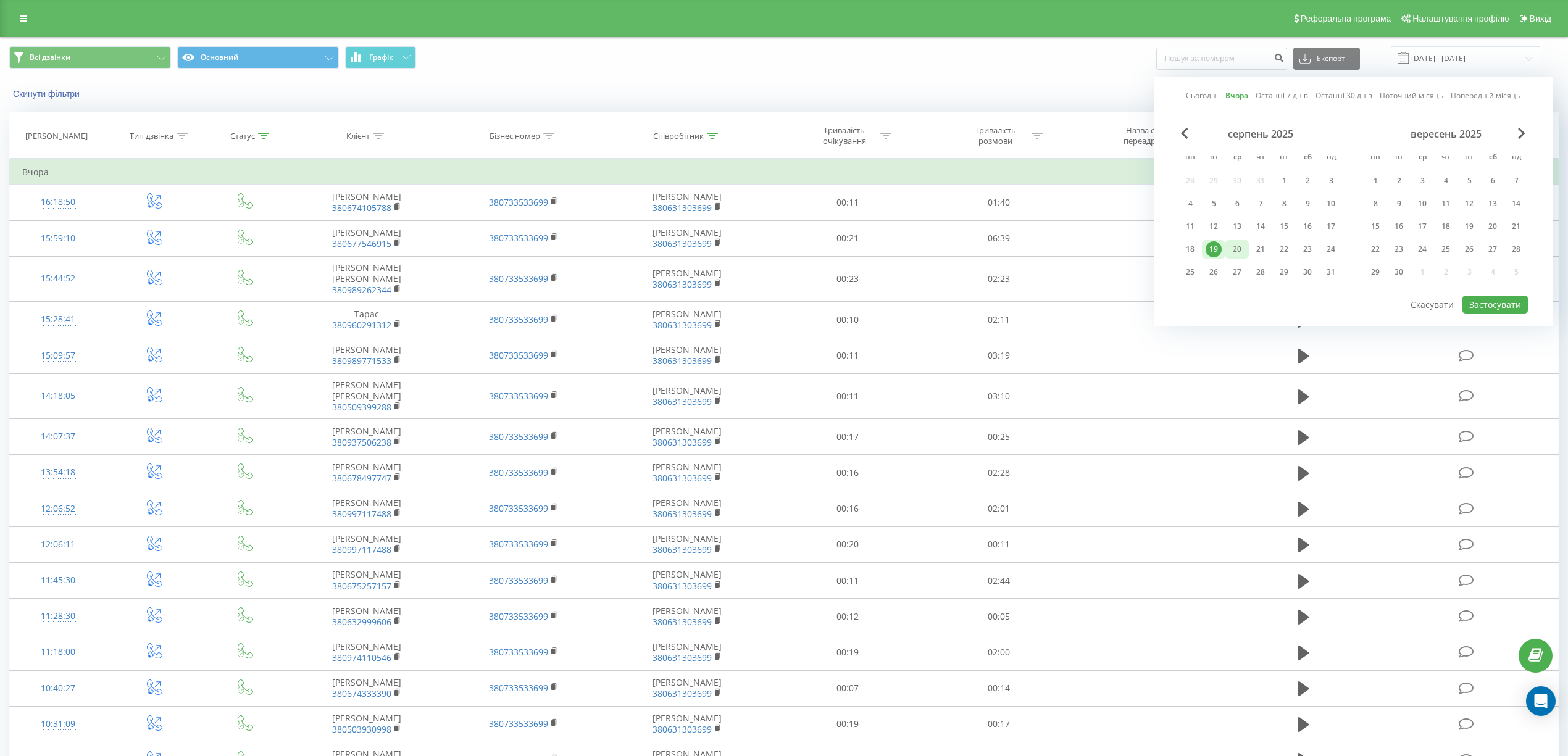
click at [1237, 246] on div "20" at bounding box center [1237, 249] width 16 height 16
click at [1504, 296] on button "Застосувати" at bounding box center [1496, 304] width 65 height 18
type input "[DATE] - [DATE]"
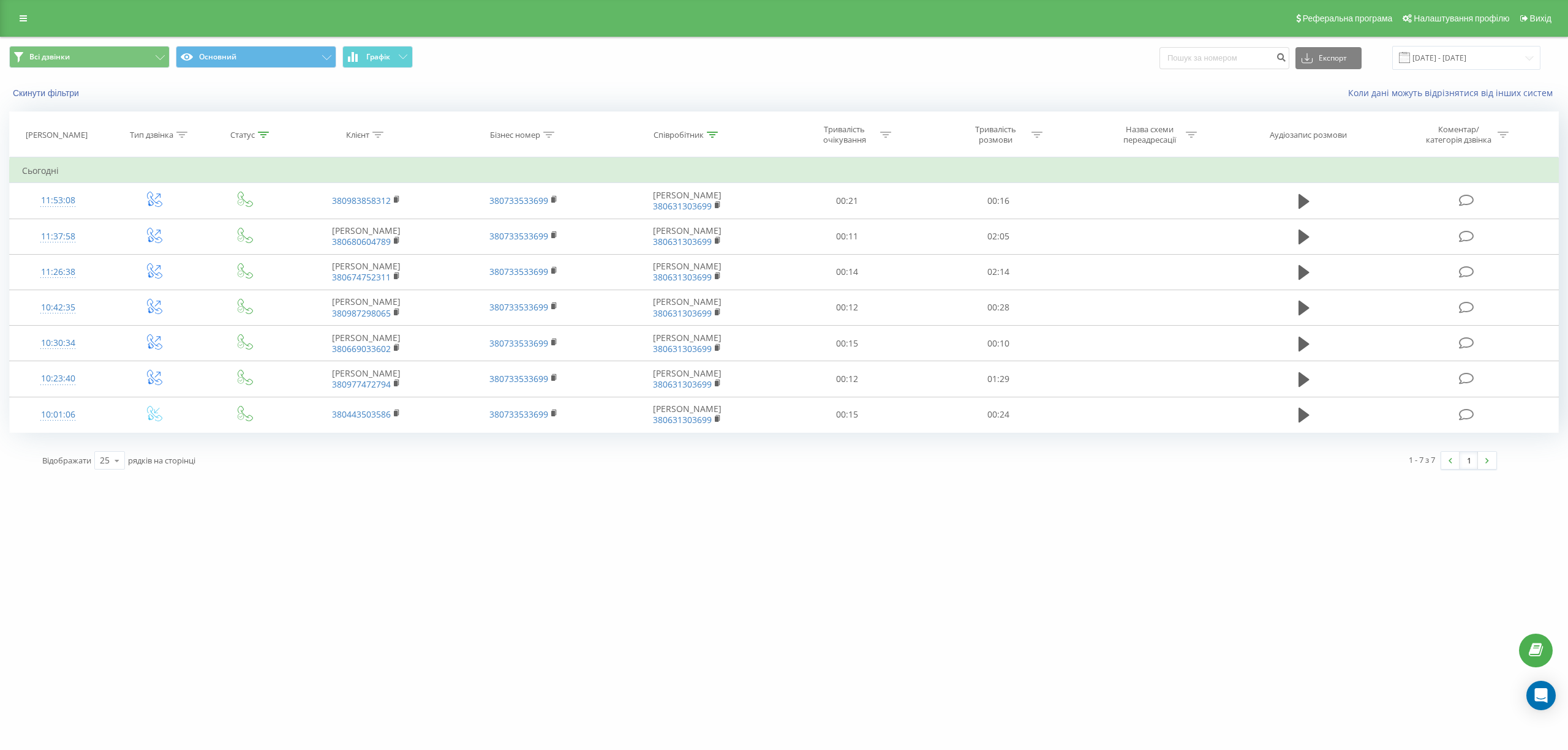
click at [264, 128] on th "Статус" at bounding box center [245, 135] width 84 height 46
click at [265, 131] on icon at bounding box center [263, 135] width 11 height 6
click at [220, 250] on button "Скасувати" at bounding box center [217, 249] width 52 height 15
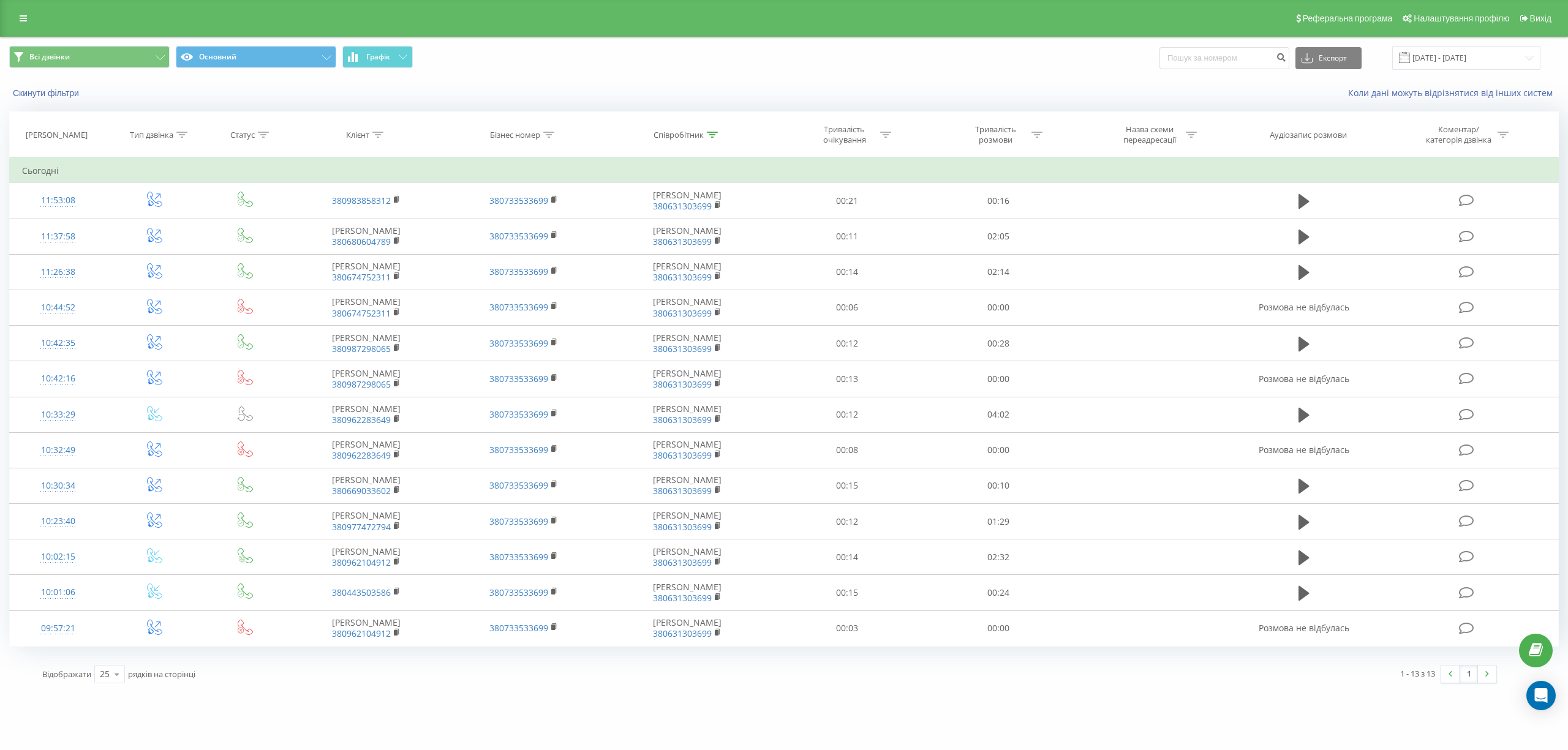
click at [569, 46] on div "Всі дзвінки Основний Графік Експорт .csv .xls .xlsx [DATE] - [DATE]" at bounding box center [784, 57] width 1566 height 41
